Goal: Find specific page/section: Find specific page/section

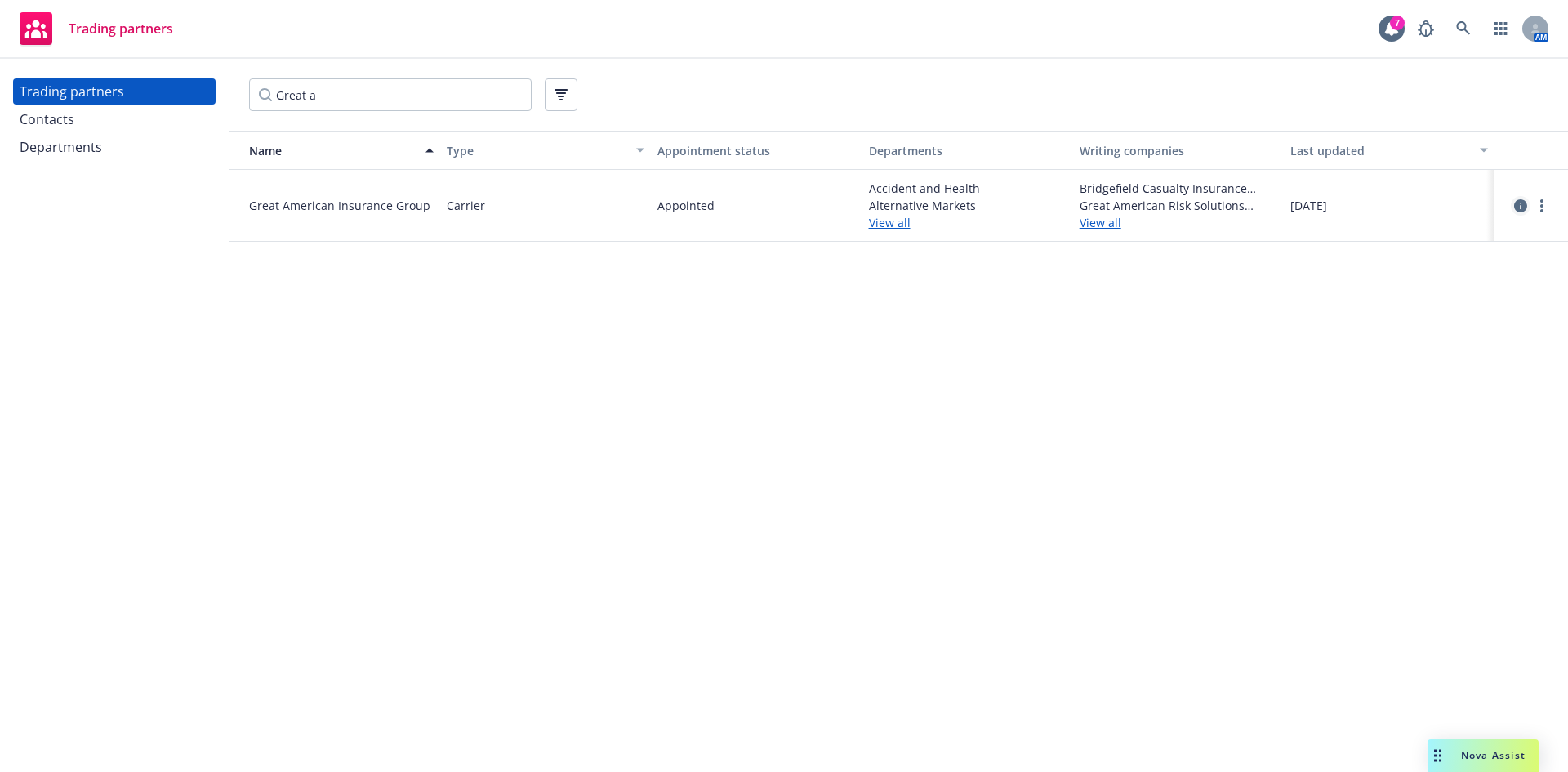
click at [1513, 208] on link "circleInformation" at bounding box center [1521, 205] width 20 height 20
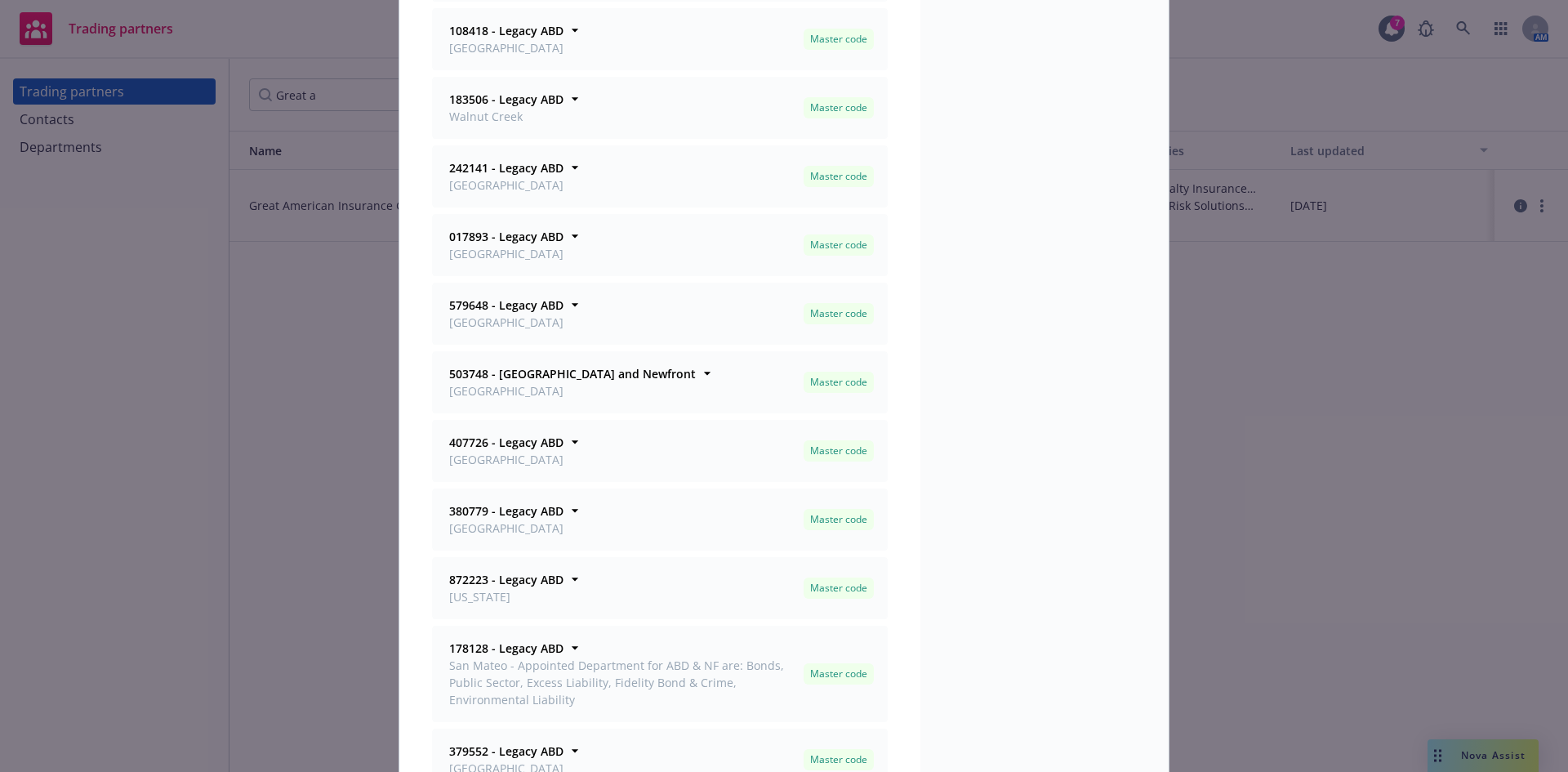
scroll to position [816, 0]
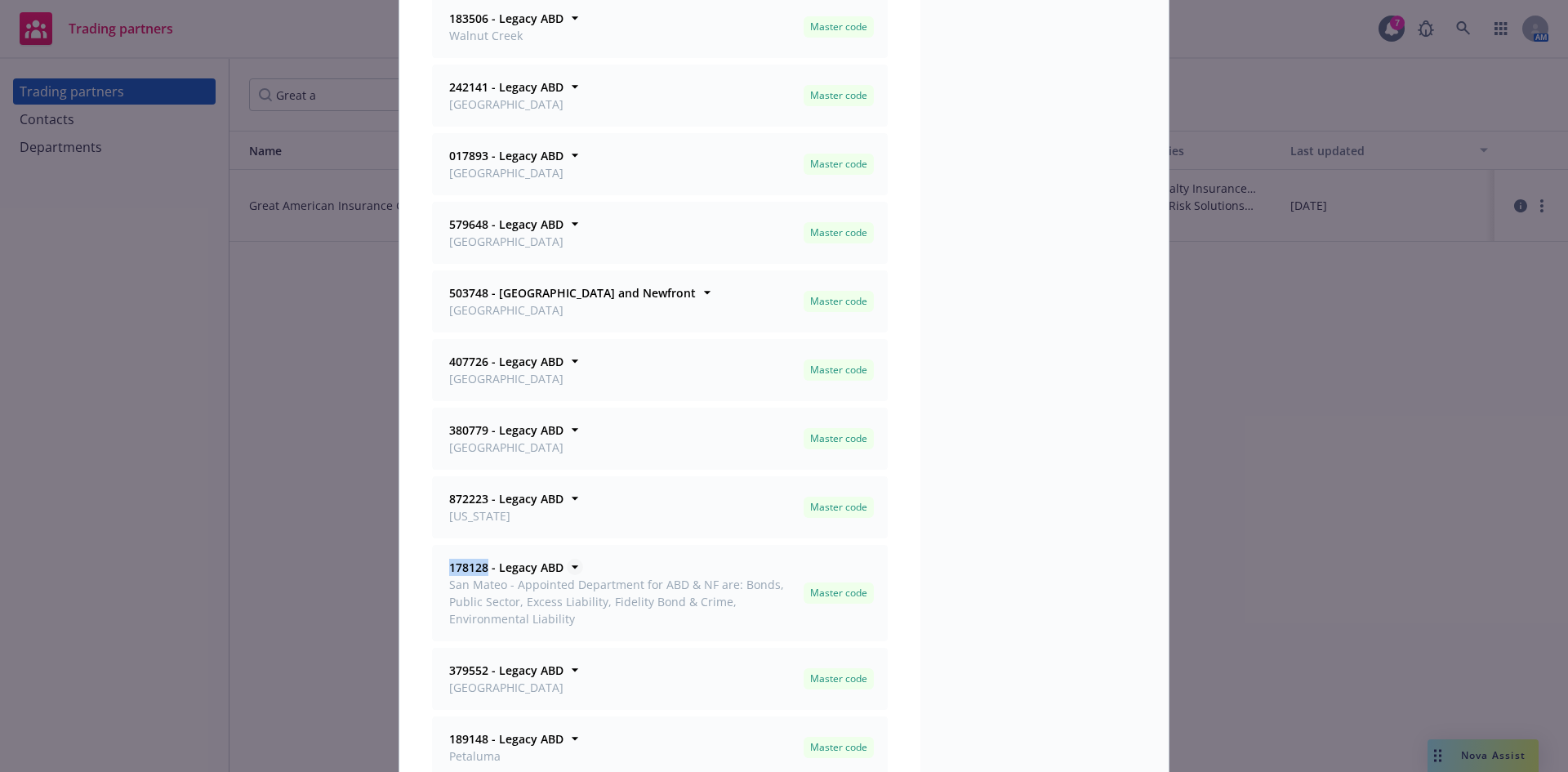
drag, startPoint x: 441, startPoint y: 571, endPoint x: 481, endPoint y: 572, distance: 40.0
click at [481, 572] on div "178128 - Legacy ABD San Mateo - Appointed Department for ABD & NF are: Bonds, P…" at bounding box center [621, 592] width 351 height 68
copy strong "178128"
click at [253, 313] on div "Trading partner Great American Insurance Group Agency codes 209516 - Legacy ABD…" at bounding box center [784, 386] width 1568 height 772
